Goal: Find specific page/section: Find specific page/section

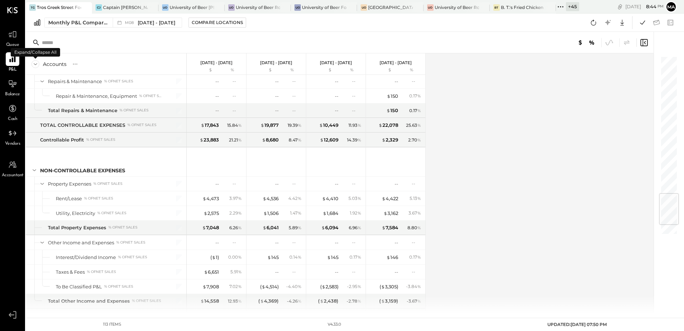
click at [32, 64] on icon at bounding box center [35, 64] width 8 height 8
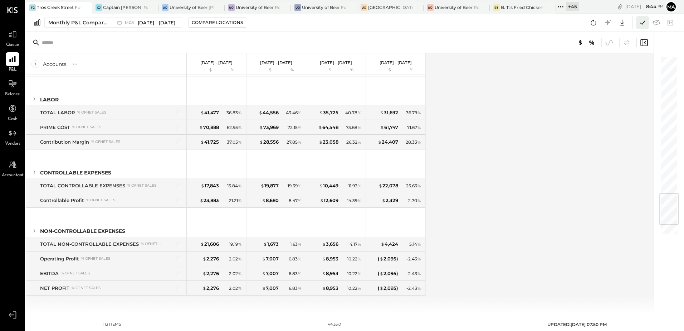
click at [645, 25] on icon at bounding box center [642, 22] width 9 height 9
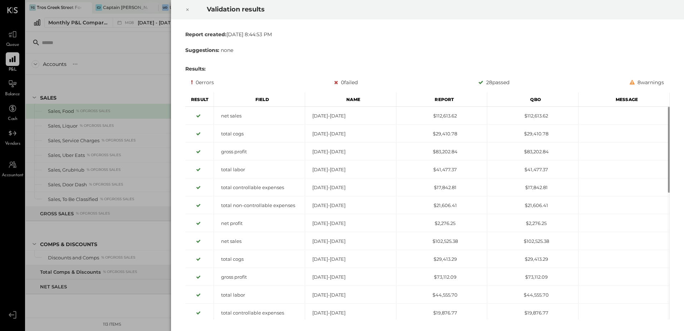
click at [185, 10] on div at bounding box center [188, 10] width 16 height 20
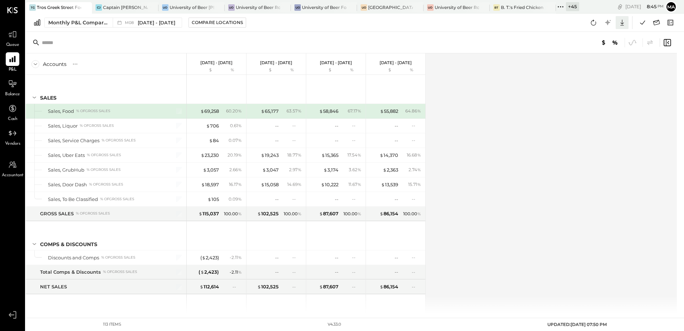
click at [621, 24] on icon at bounding box center [622, 22] width 9 height 9
click at [593, 64] on div "Excel" at bounding box center [600, 64] width 57 height 15
click at [453, 239] on div "Accounts S % GL [DATE] - [DATE] $ % [DATE] - [DATE] $ % [DATE] - [DATE] $ % [DA…" at bounding box center [352, 183] width 653 height 260
click at [11, 92] on span "Balance" at bounding box center [12, 94] width 15 height 6
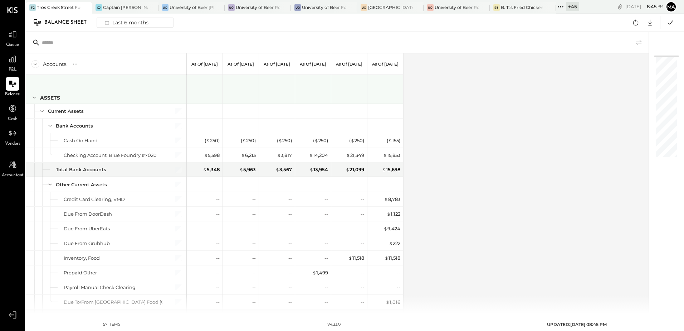
click at [35, 98] on icon at bounding box center [34, 97] width 8 height 8
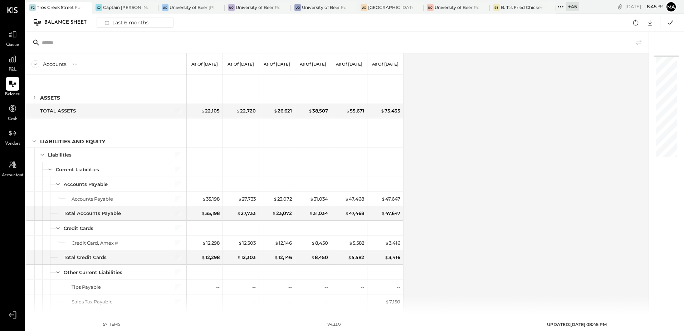
click at [37, 64] on icon at bounding box center [35, 64] width 8 height 8
